Goal: Find specific page/section: Find specific page/section

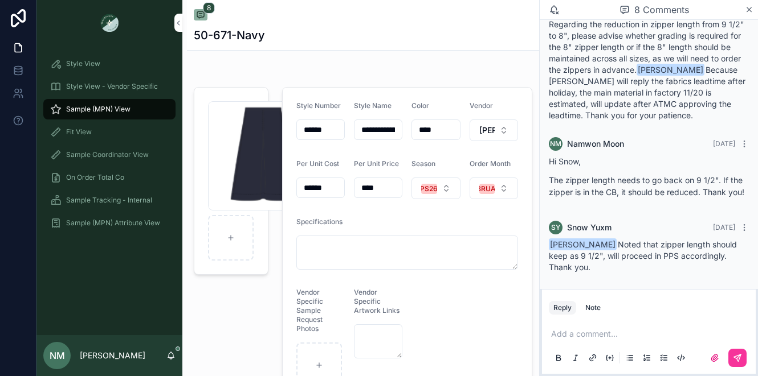
scroll to position [616, 0]
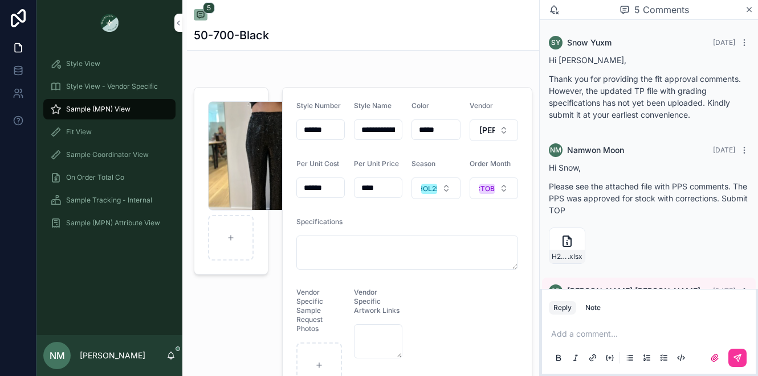
scroll to position [285, 0]
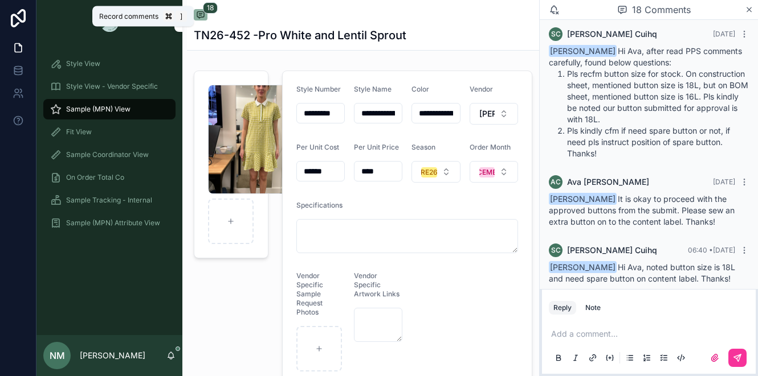
scroll to position [19, 0]
